Goal: Task Accomplishment & Management: Complete application form

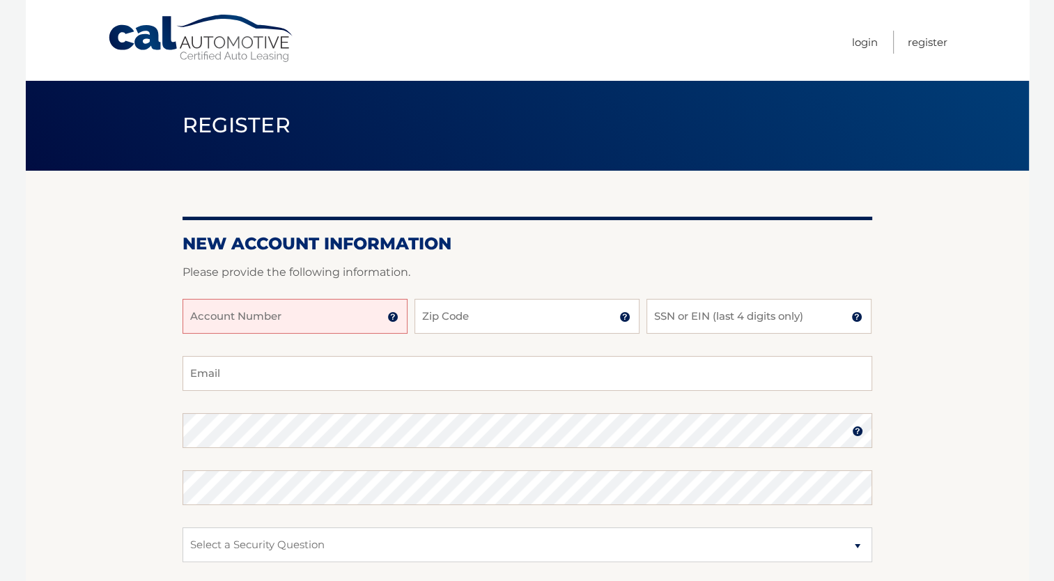
click at [302, 314] on input "Account Number" at bounding box center [295, 316] width 225 height 35
click at [479, 320] on input "Zip Code" at bounding box center [527, 316] width 225 height 35
type input "07677"
type input "9104"
click at [390, 389] on input "Email" at bounding box center [528, 373] width 690 height 35
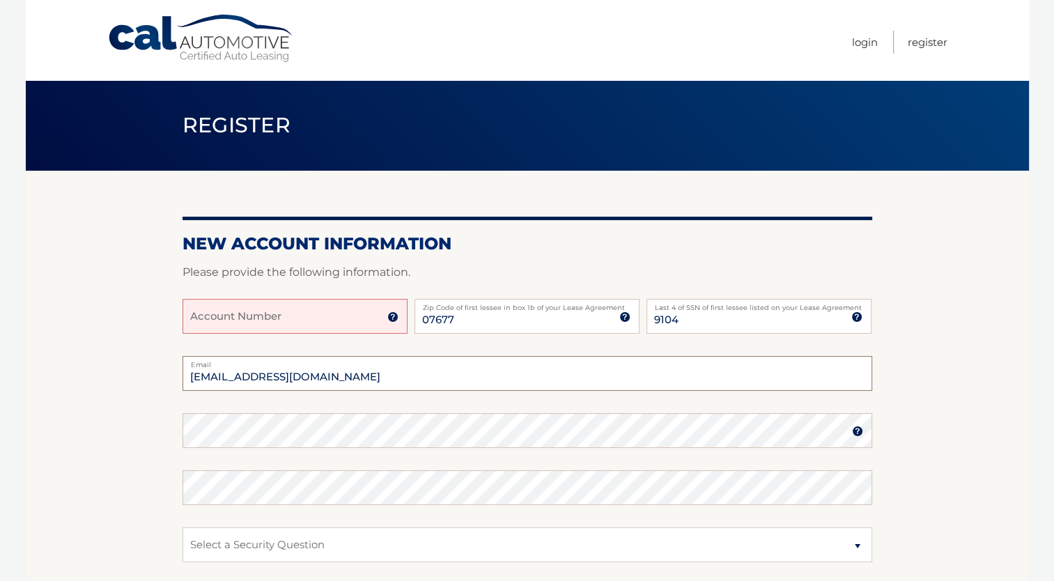
type input "bvolks12@gmail.com"
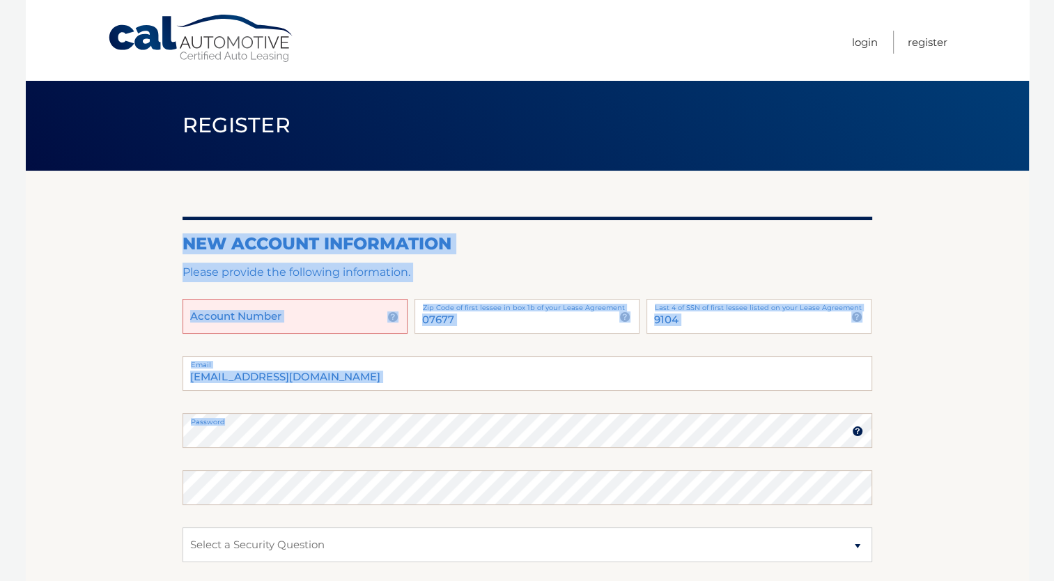
drag, startPoint x: 272, startPoint y: 423, endPoint x: 178, endPoint y: 438, distance: 95.2
click at [178, 438] on section "New Account Information Please provide the following information. Account Numbe…" at bounding box center [527, 443] width 1003 height 544
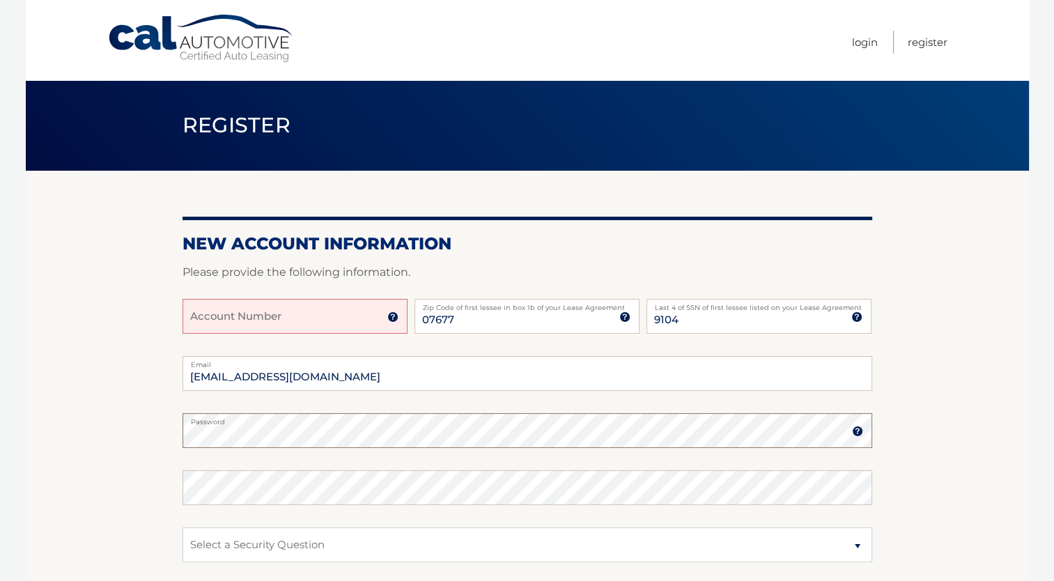
click at [171, 447] on section "New Account Information Please provide the following information. Account Numbe…" at bounding box center [527, 443] width 1003 height 544
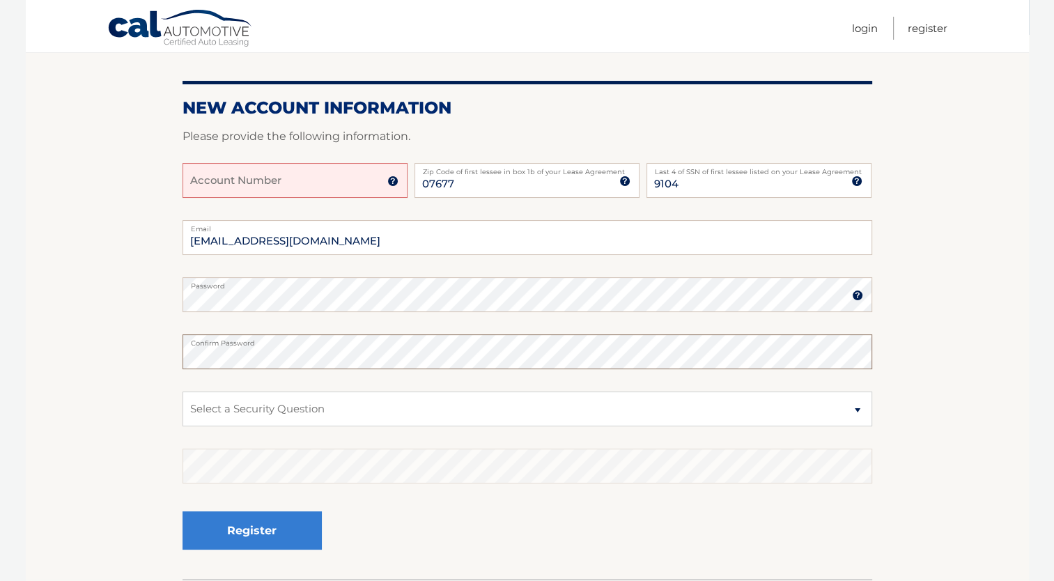
scroll to position [139, 0]
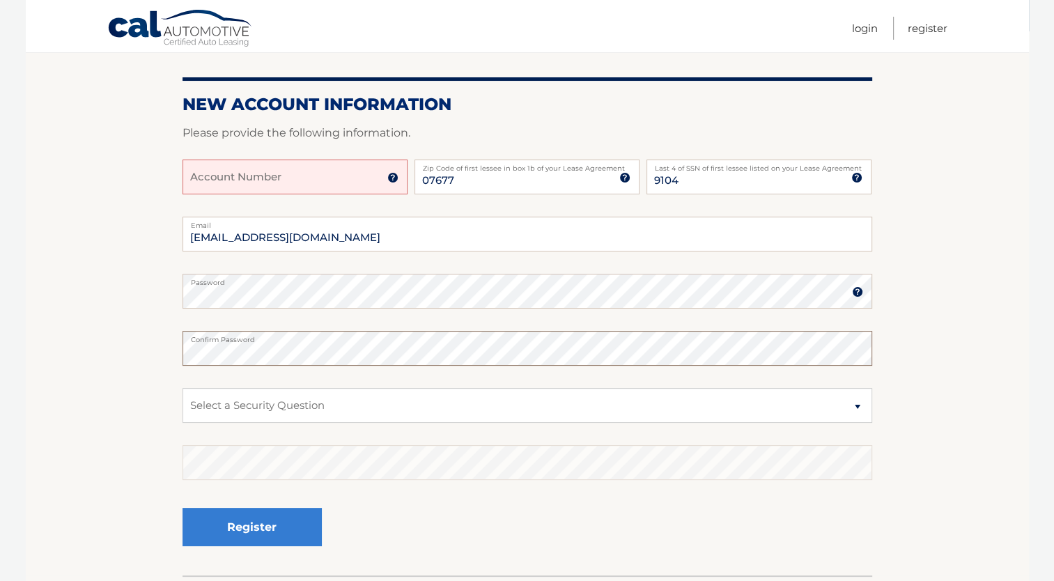
click at [132, 354] on section "New Account Information Please provide the following information. Account Numbe…" at bounding box center [527, 303] width 1003 height 544
click at [261, 416] on select "Select a Security Question What was the name of your elementary school? What is…" at bounding box center [528, 405] width 690 height 35
select select "1"
click at [183, 388] on select "Select a Security Question What was the name of your elementary school? What is…" at bounding box center [528, 405] width 690 height 35
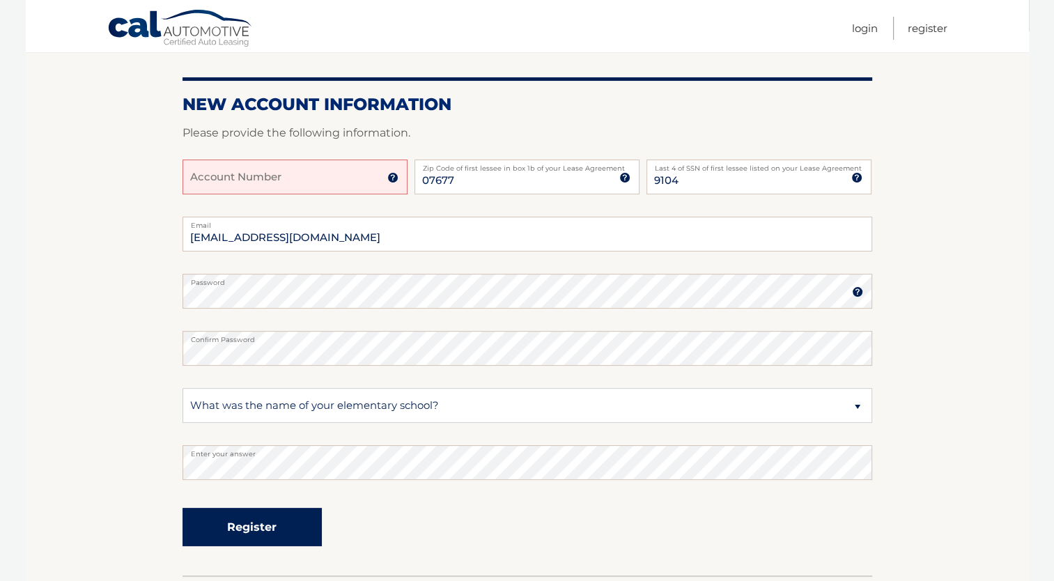
click at [298, 518] on button "Register" at bounding box center [252, 527] width 139 height 38
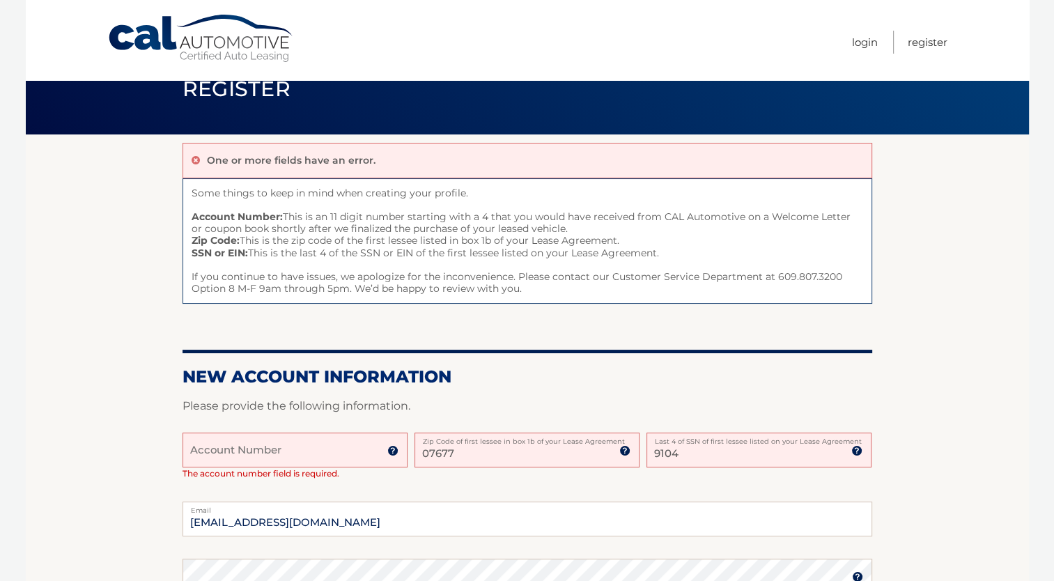
scroll to position [70, 0]
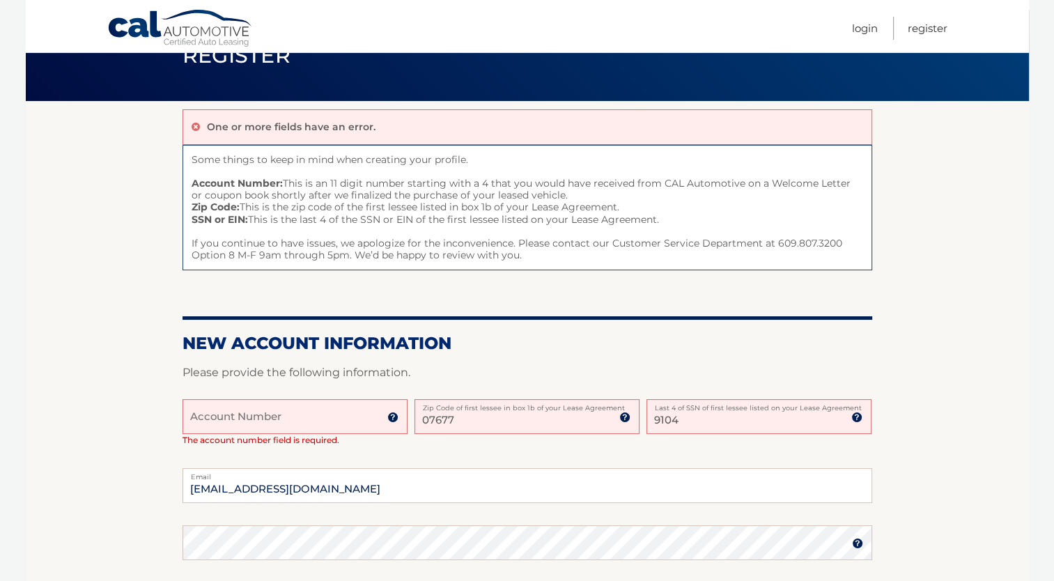
click at [234, 410] on input "Account Number" at bounding box center [295, 416] width 225 height 35
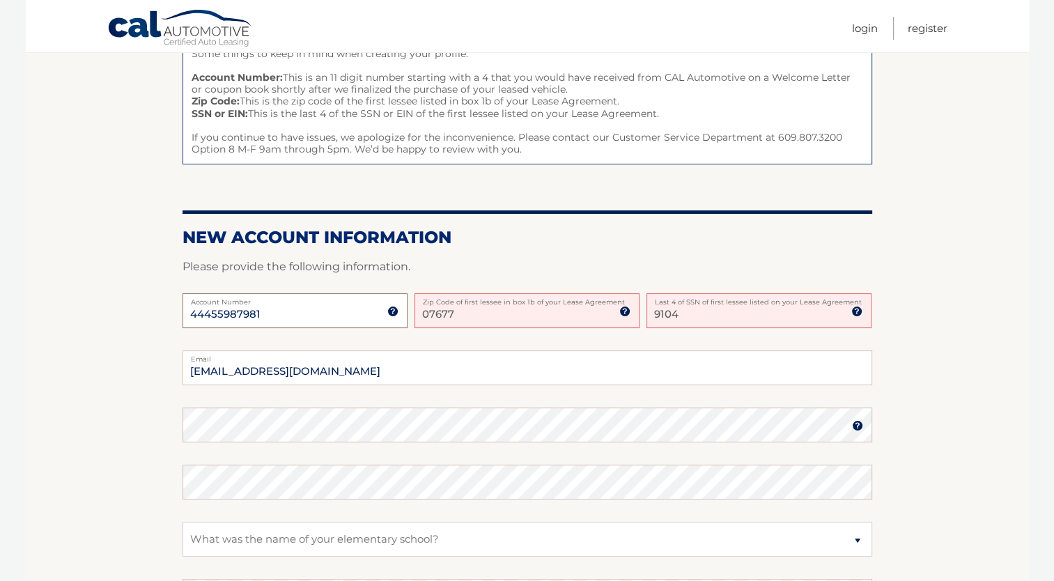
scroll to position [209, 0]
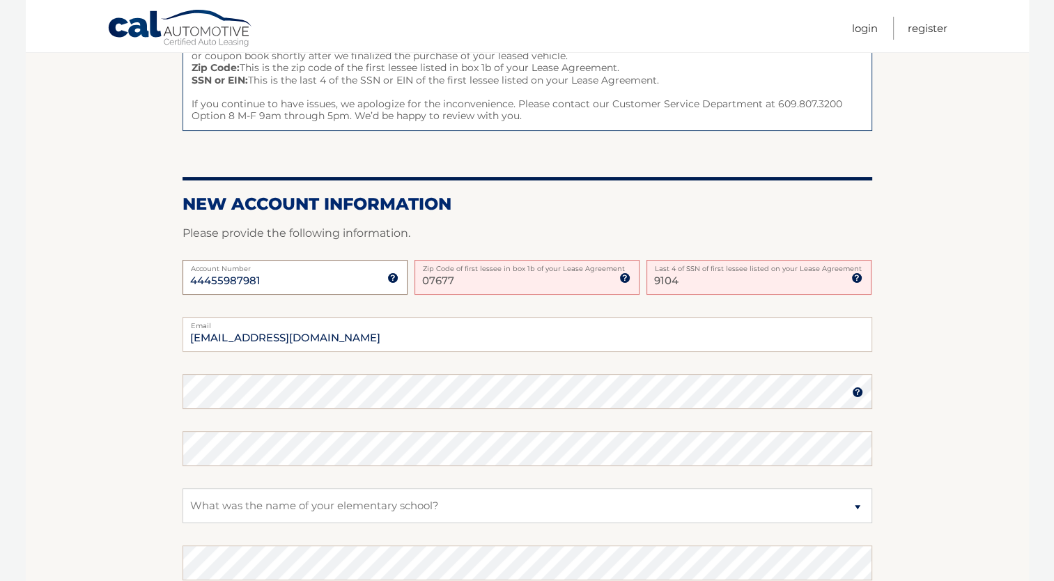
type input "44455987981"
click at [113, 403] on section "One or more fields have an error. Some things to keep in mind when creating you…" at bounding box center [527, 319] width 1003 height 714
click at [309, 467] on fieldset "bvolks12@gmail.com Email Password Password should be a minimum of 6 characters …" at bounding box center [528, 496] width 690 height 359
click at [169, 450] on section "One or more fields have an error. Some things to keep in mind when creating you…" at bounding box center [527, 319] width 1003 height 714
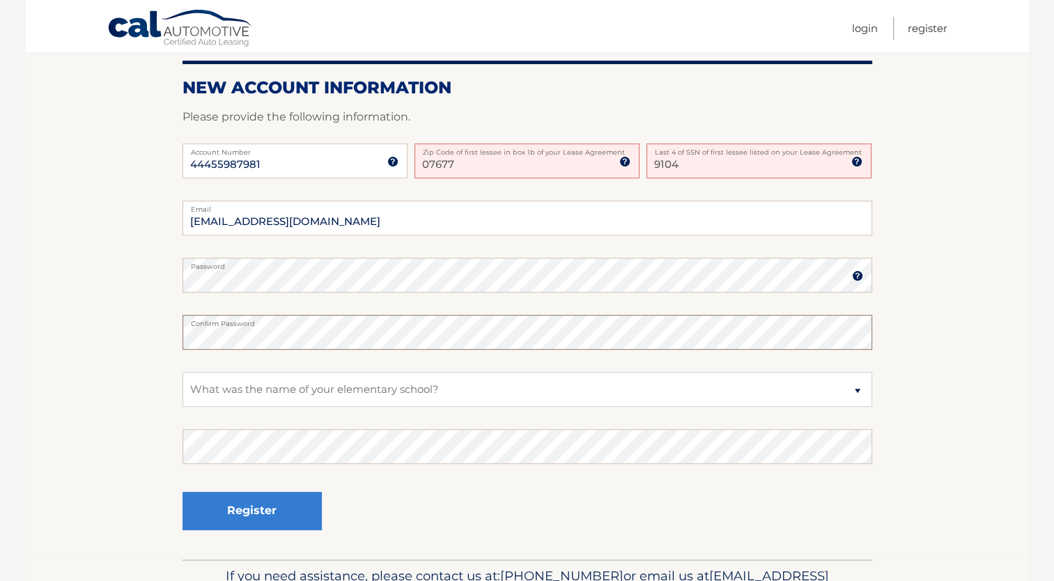
scroll to position [348, 0]
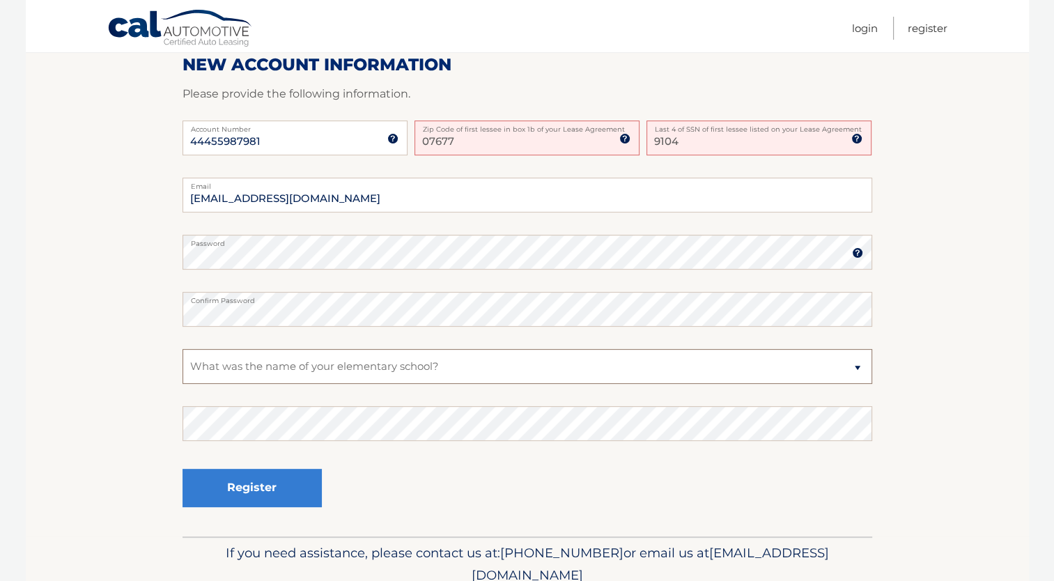
click at [269, 363] on select "Select a Security Question What was the name of your elementary school? What is…" at bounding box center [528, 366] width 690 height 35
click at [183, 349] on select "Select a Security Question What was the name of your elementary school? What is…" at bounding box center [528, 366] width 690 height 35
click at [286, 493] on button "Register" at bounding box center [252, 488] width 139 height 38
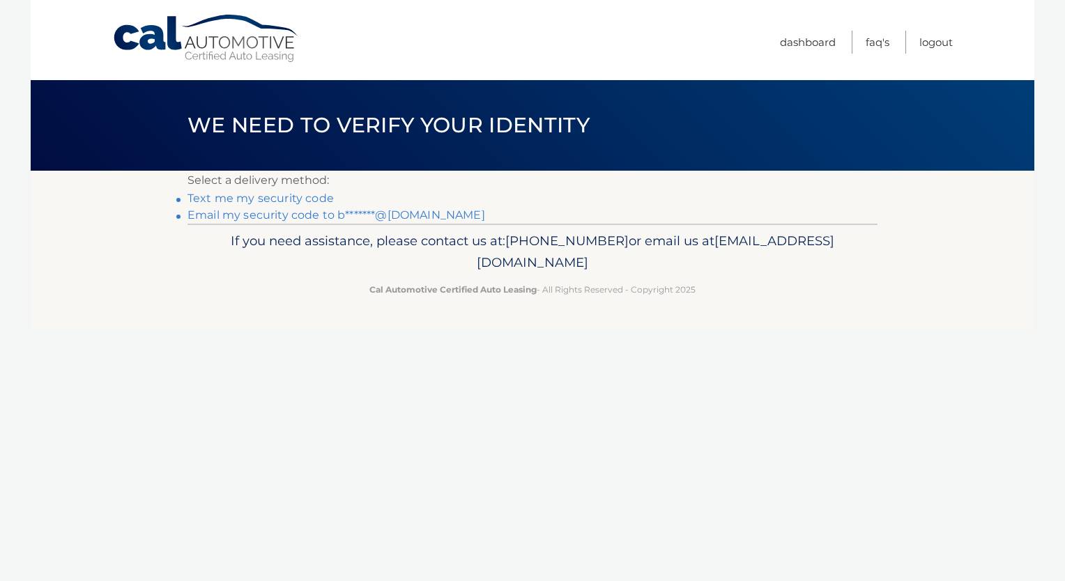
click at [307, 215] on link "Email my security code to b*******@gmail.com" at bounding box center [336, 214] width 298 height 13
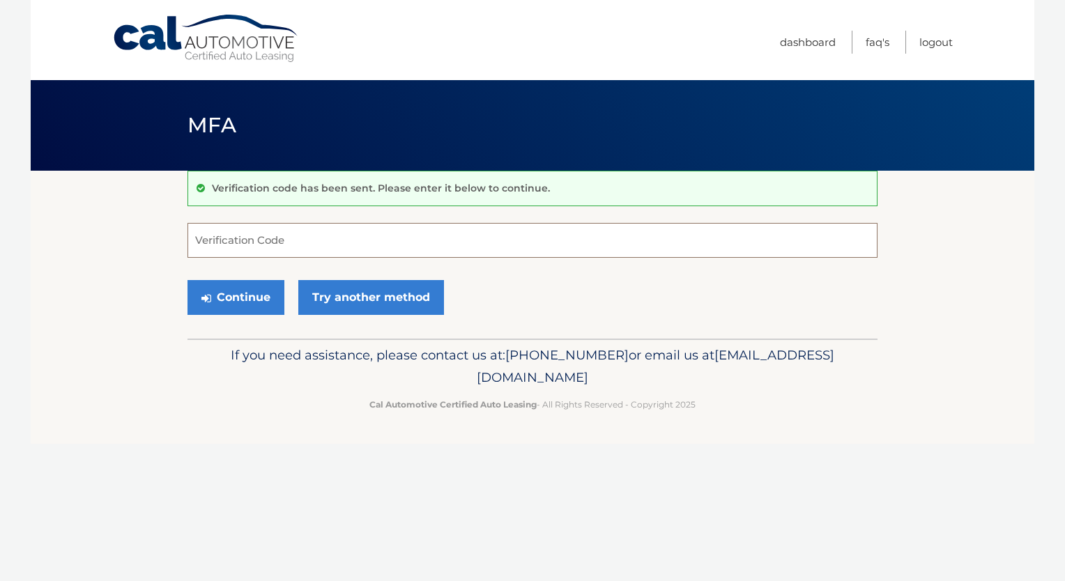
click at [438, 234] on input "Verification Code" at bounding box center [532, 240] width 690 height 35
paste input "200500"
click at [197, 284] on button "Continue" at bounding box center [235, 297] width 97 height 35
click at [211, 295] on button "Continue" at bounding box center [235, 297] width 97 height 35
click at [234, 249] on input "200500" at bounding box center [532, 240] width 690 height 35
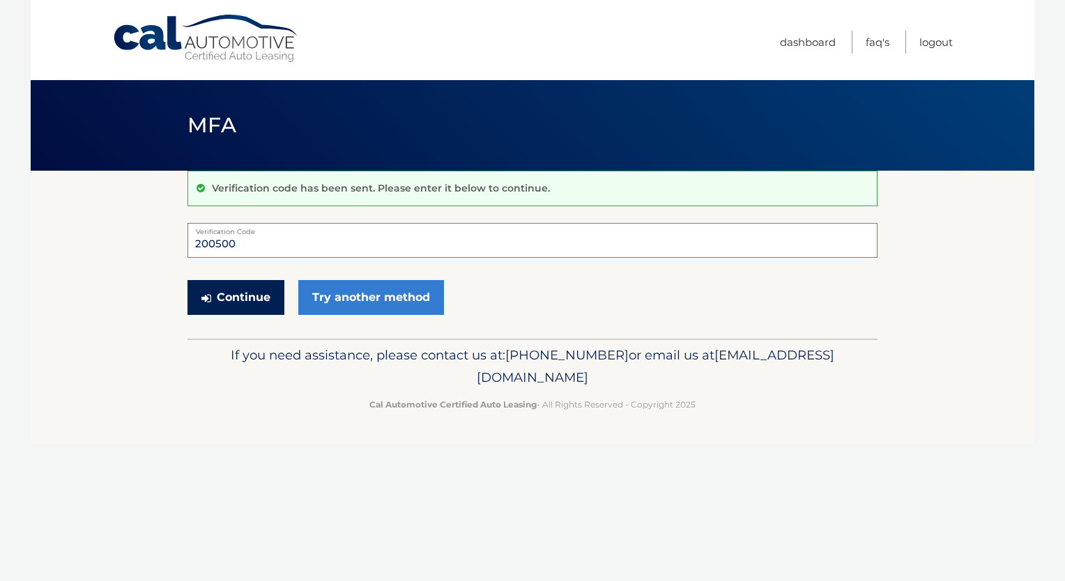
type input "200500"
click at [244, 302] on button "Continue" at bounding box center [235, 297] width 97 height 35
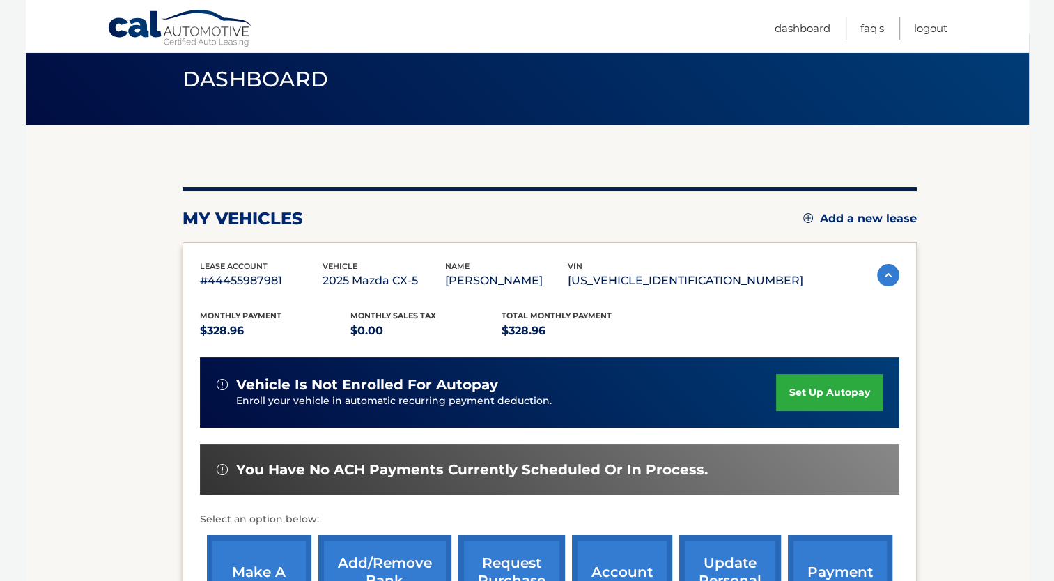
scroll to position [70, 0]
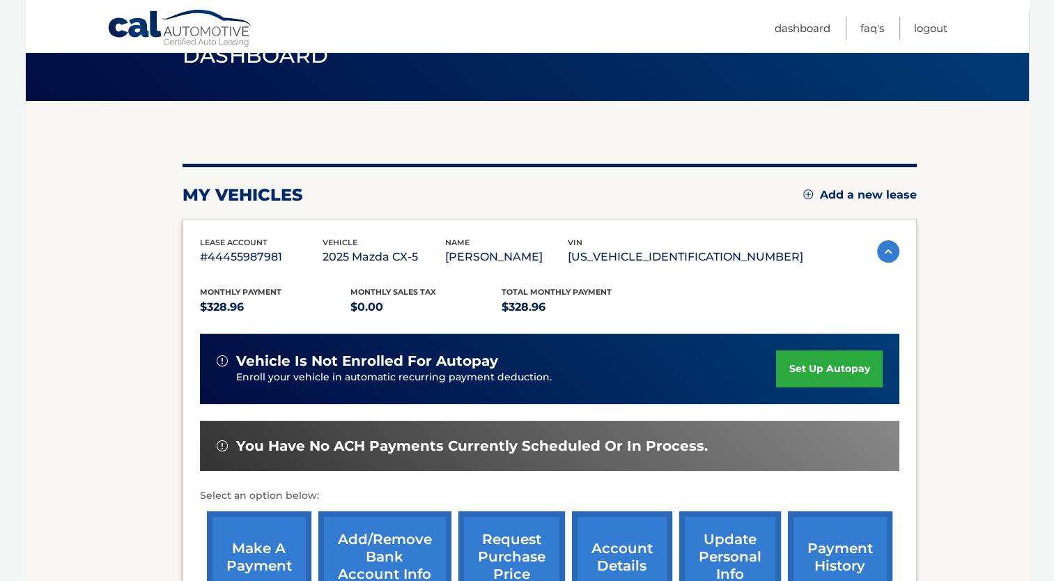
click at [784, 371] on link "set up autopay" at bounding box center [829, 368] width 106 height 37
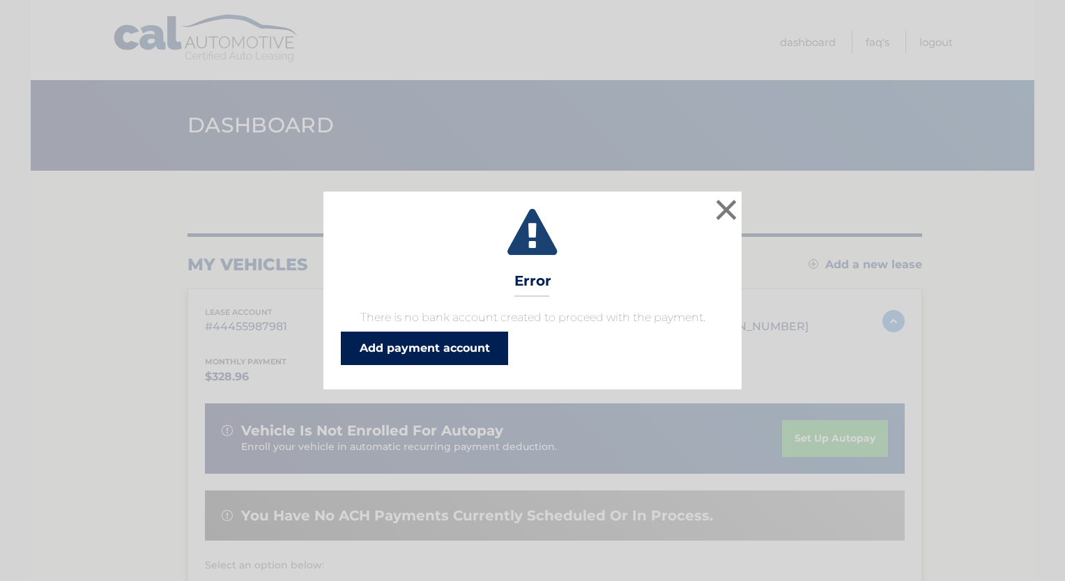
click at [454, 354] on link "Add payment account" at bounding box center [424, 348] width 167 height 33
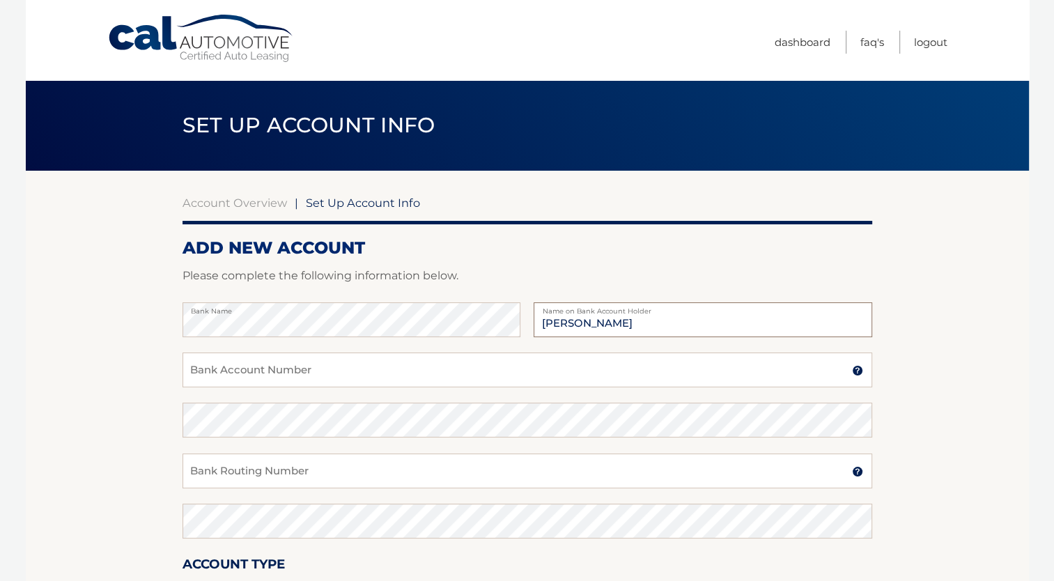
type input "Brendan Volkomer"
click at [401, 351] on div "Bank Name Brendan Volkomer Name on Bank Account Holder" at bounding box center [528, 327] width 690 height 50
click at [396, 373] on input "Bank Account Number" at bounding box center [528, 370] width 690 height 35
drag, startPoint x: 339, startPoint y: 379, endPoint x: 192, endPoint y: 372, distance: 146.5
click at [192, 372] on input "4315469323" at bounding box center [528, 370] width 690 height 35
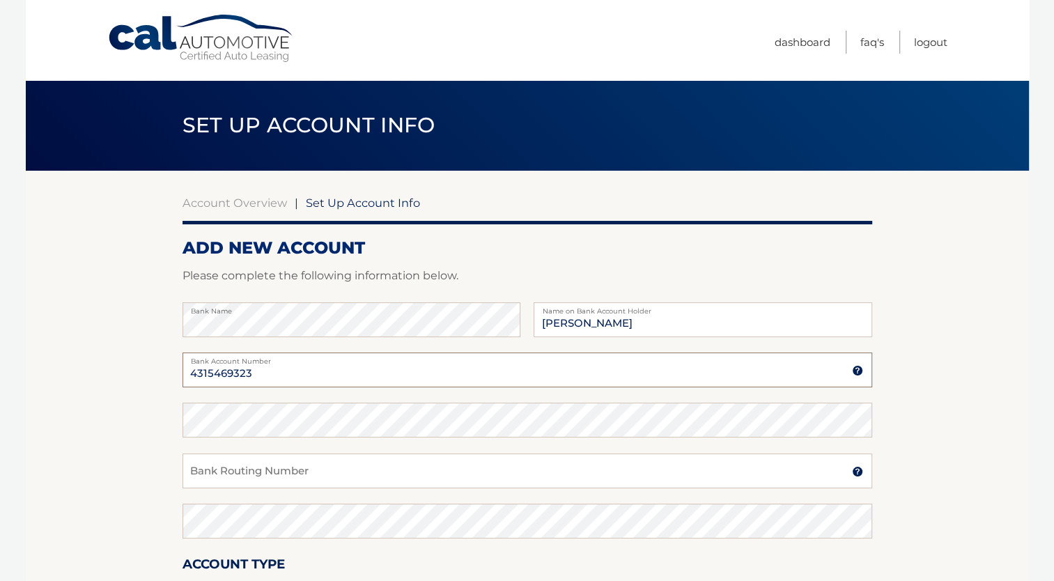
type input "4315469323"
click at [236, 469] on input "Bank Routing Number" at bounding box center [528, 471] width 690 height 35
drag, startPoint x: 316, startPoint y: 485, endPoint x: 128, endPoint y: 461, distance: 189.6
click at [128, 461] on section "Account Overview | Set Up Account Info ADD NEW ACCOUNT Please complete the foll…" at bounding box center [527, 437] width 1003 height 532
type input "031201360"
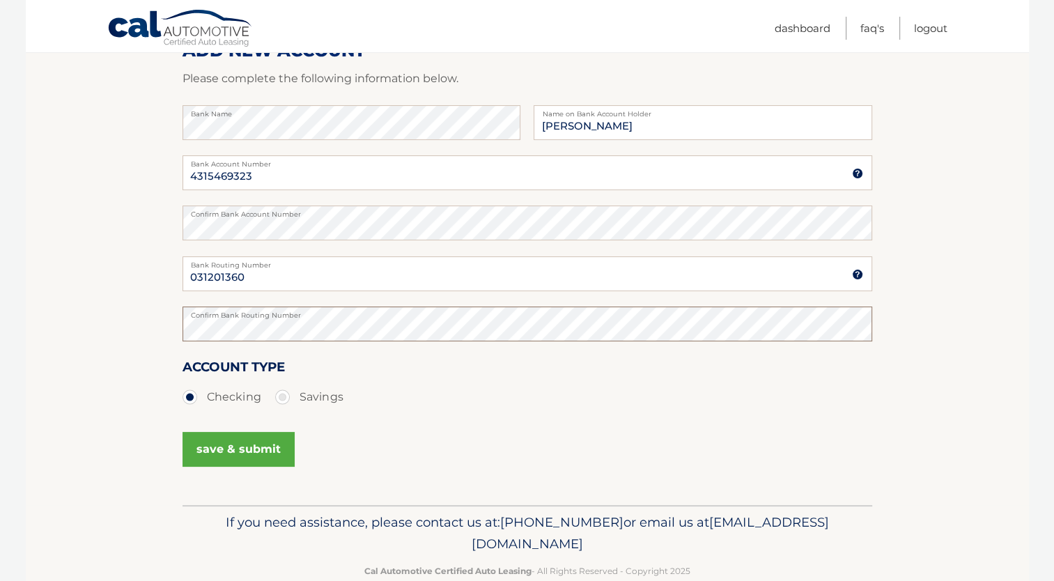
scroll to position [209, 0]
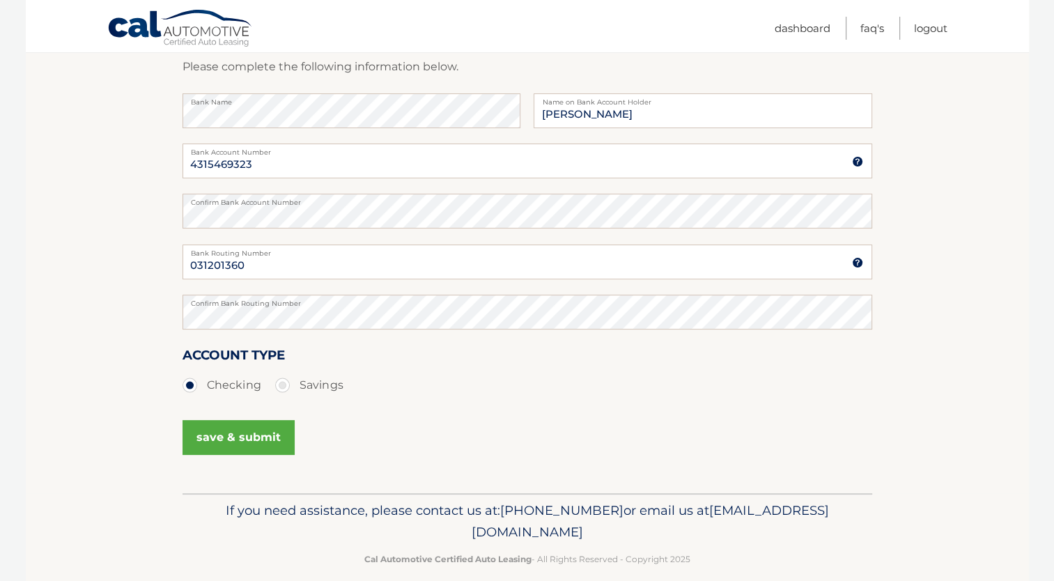
click at [198, 447] on button "save & submit" at bounding box center [239, 437] width 112 height 35
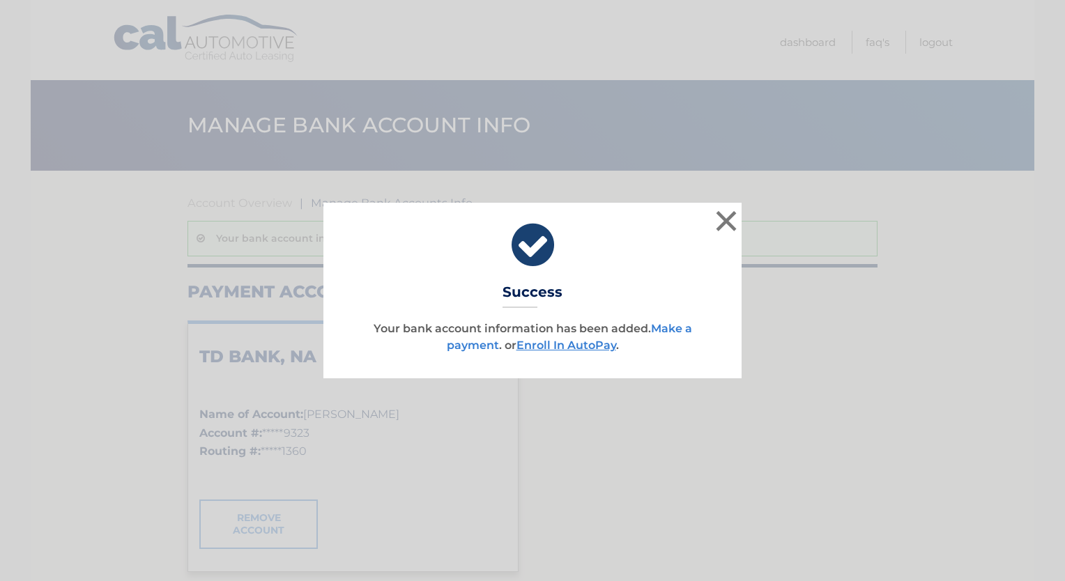
click at [663, 326] on link "Make a payment" at bounding box center [569, 337] width 245 height 30
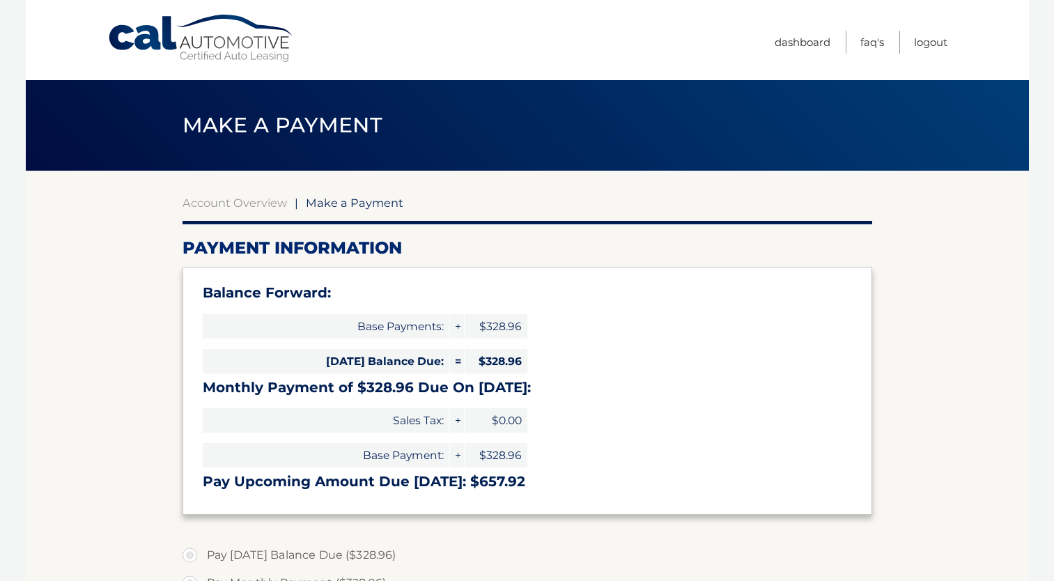
select select "MGMzNjEyMGYtZWMwYy00YjBkLTliMTItNGM0OTgxOWVkZmQx"
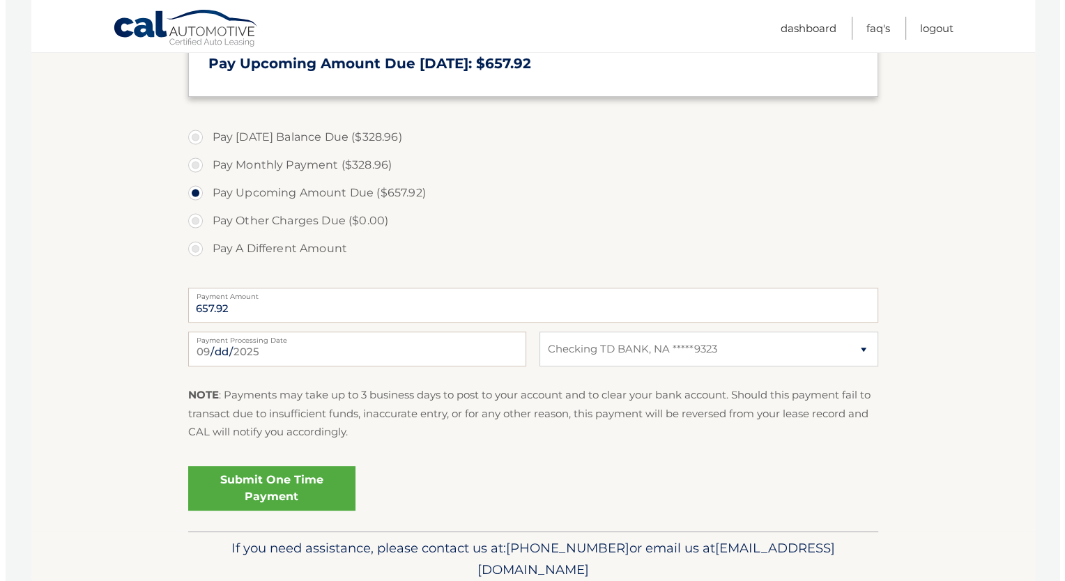
scroll to position [472, 0]
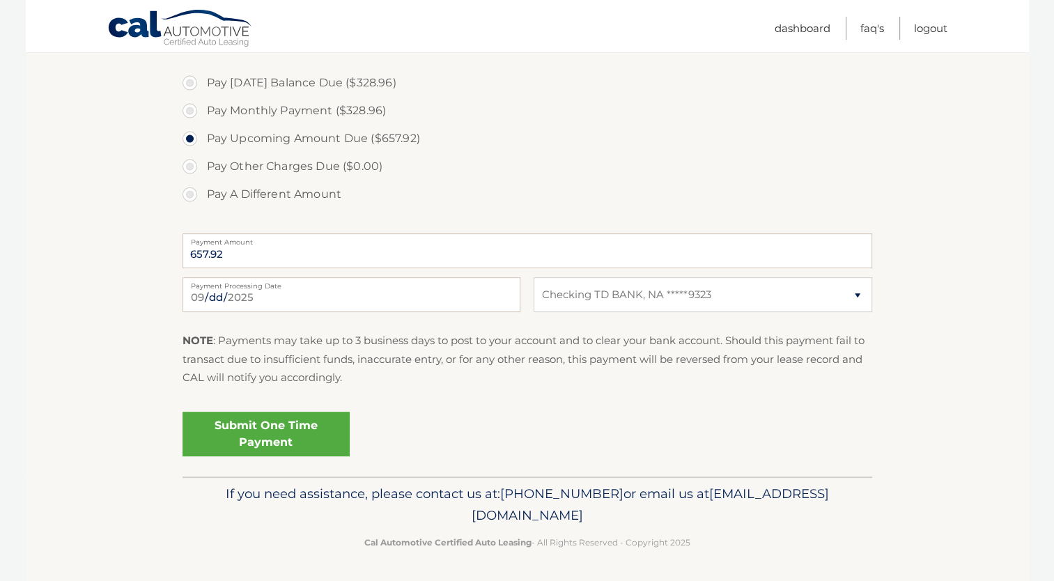
click at [305, 434] on link "Submit One Time Payment" at bounding box center [266, 434] width 167 height 45
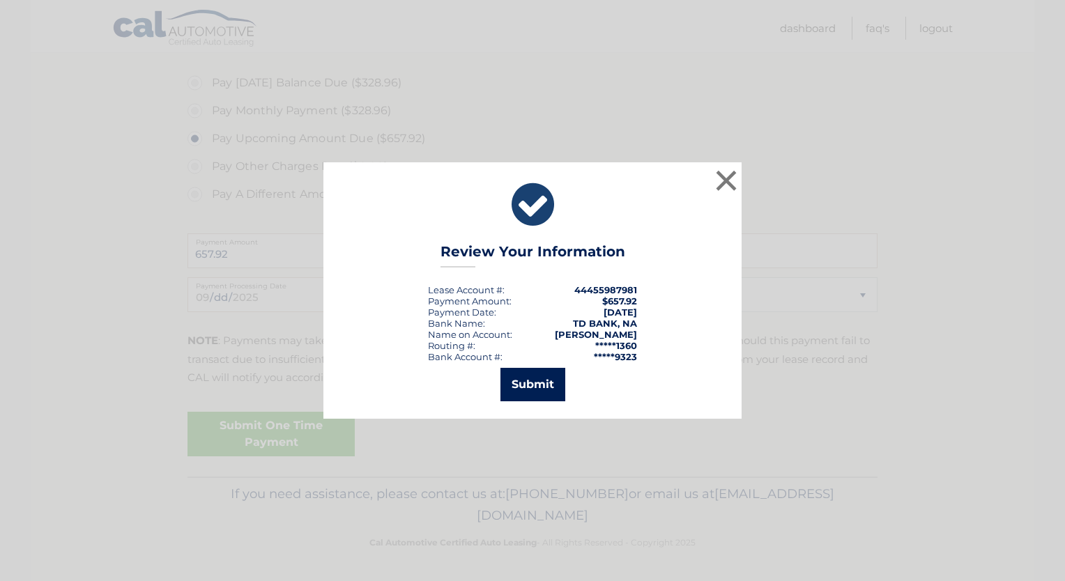
click at [523, 394] on button "Submit" at bounding box center [532, 384] width 65 height 33
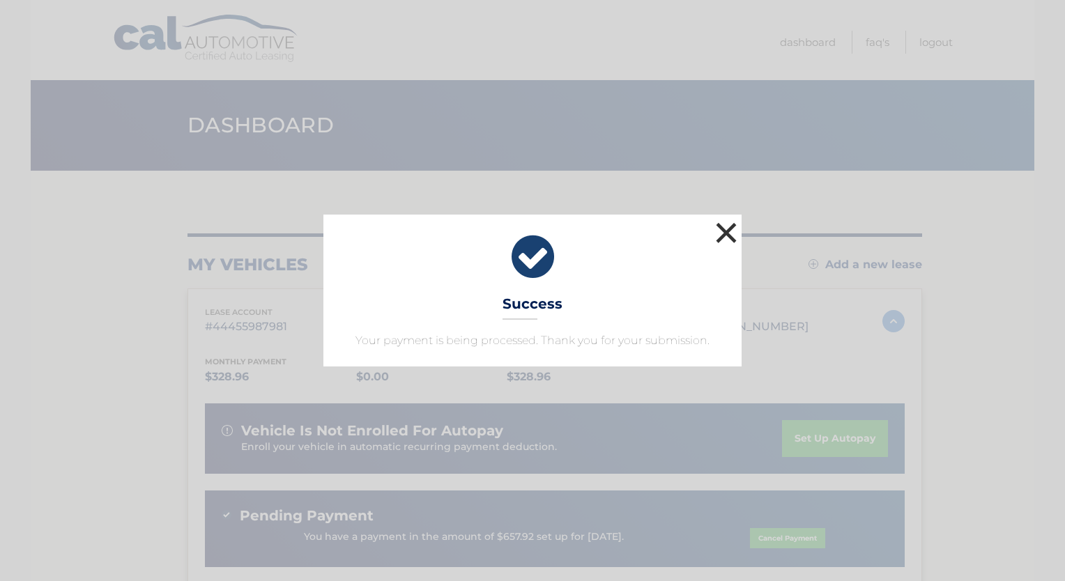
click at [725, 229] on button "×" at bounding box center [726, 233] width 28 height 28
